Goal: Task Accomplishment & Management: Manage account settings

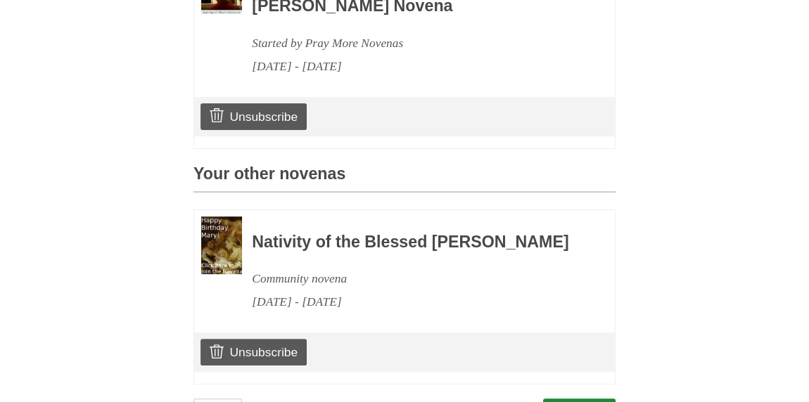
scroll to position [422, 0]
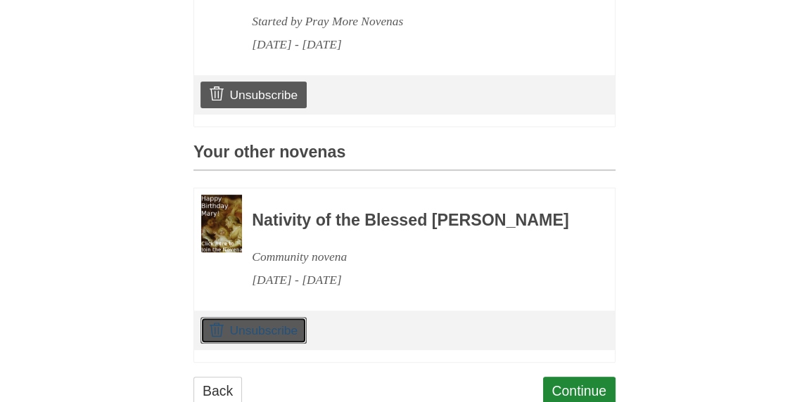
drag, startPoint x: 248, startPoint y: 370, endPoint x: 481, endPoint y: 75, distance: 376.0
click at [248, 344] on link "Unsubscribe" at bounding box center [253, 330] width 106 height 27
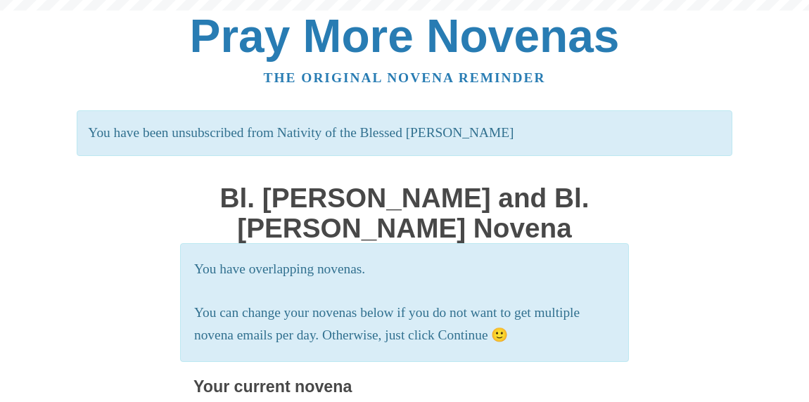
scroll to position [487, 0]
